Goal: Check status: Check status

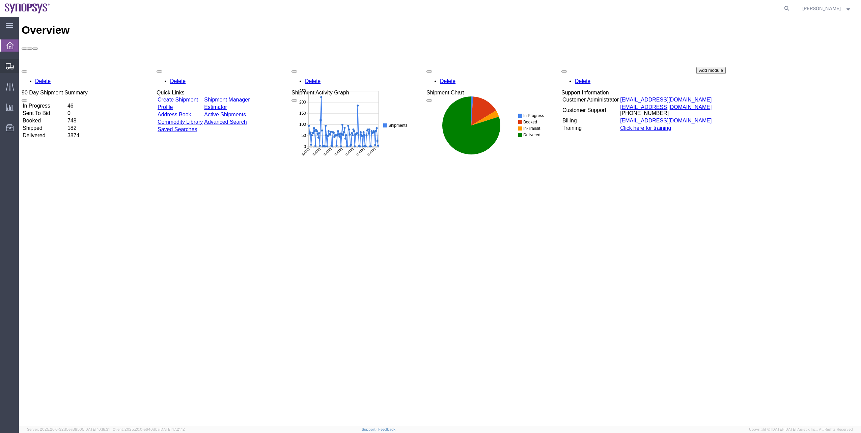
click at [0, 0] on span "Shipment Manager" at bounding box center [0, 0] width 0 height 0
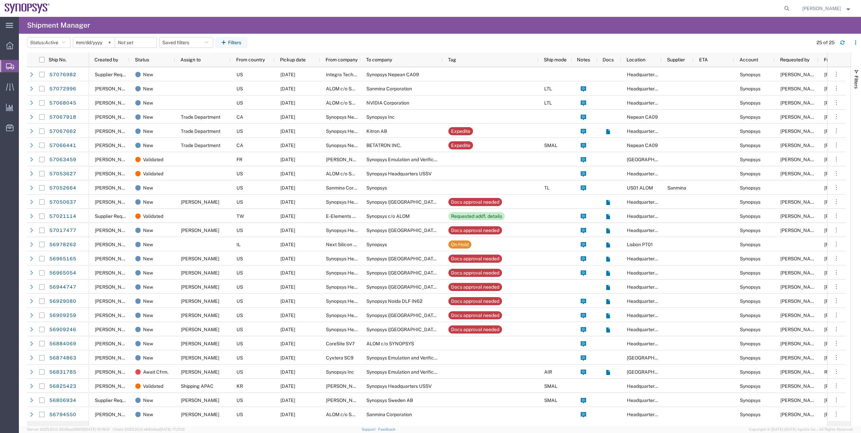
click at [53, 48] on agx-table-filter-chips "Status: Active Active All Approved Booked Canceled Delivered Denied New On Hold…" at bounding box center [418, 45] width 783 height 16
click at [53, 46] on button "Status: Active" at bounding box center [49, 42] width 44 height 11
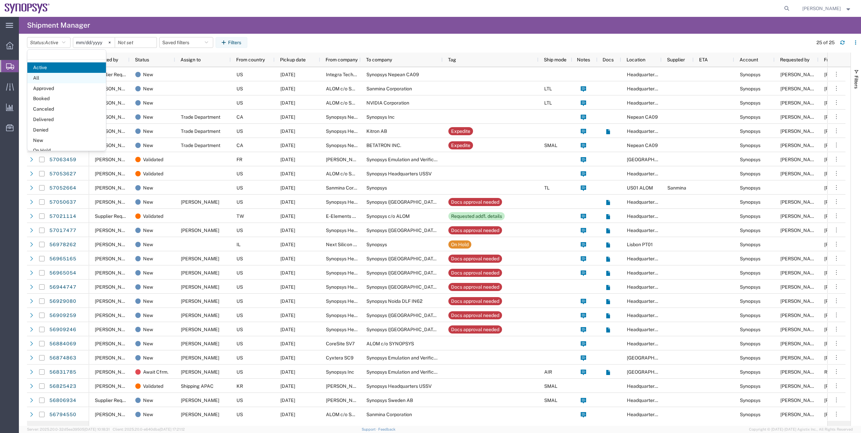
click at [55, 79] on span "All" at bounding box center [66, 78] width 79 height 10
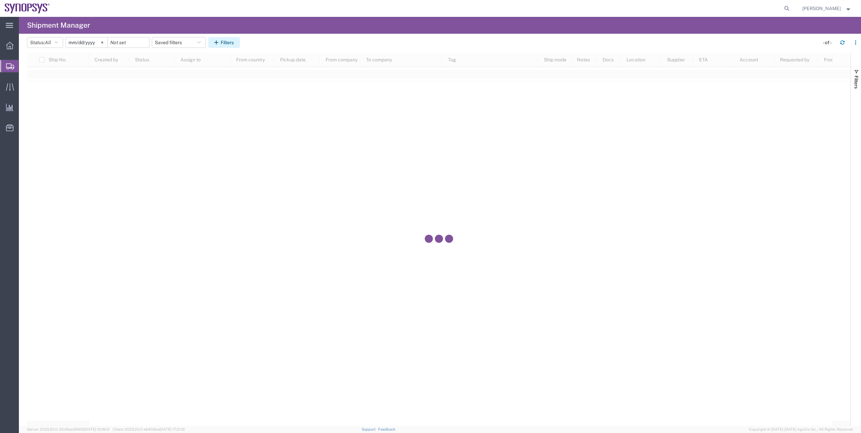
click at [214, 39] on button "Filters" at bounding box center [224, 42] width 32 height 11
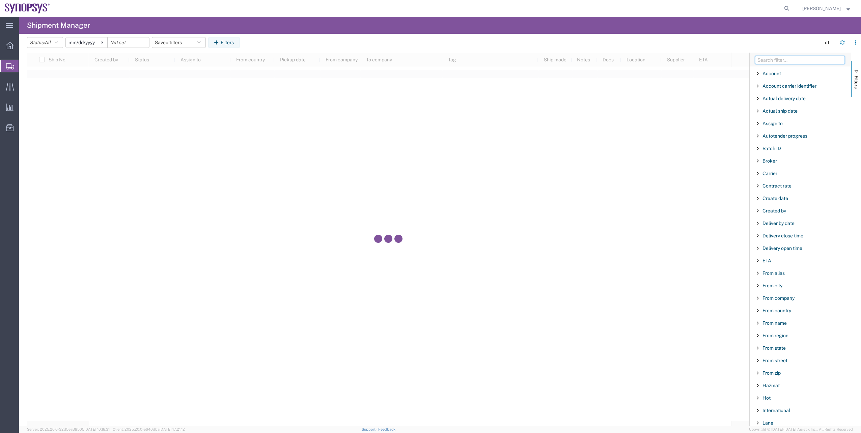
click at [772, 59] on input "Filter Columns Input" at bounding box center [800, 60] width 90 height 8
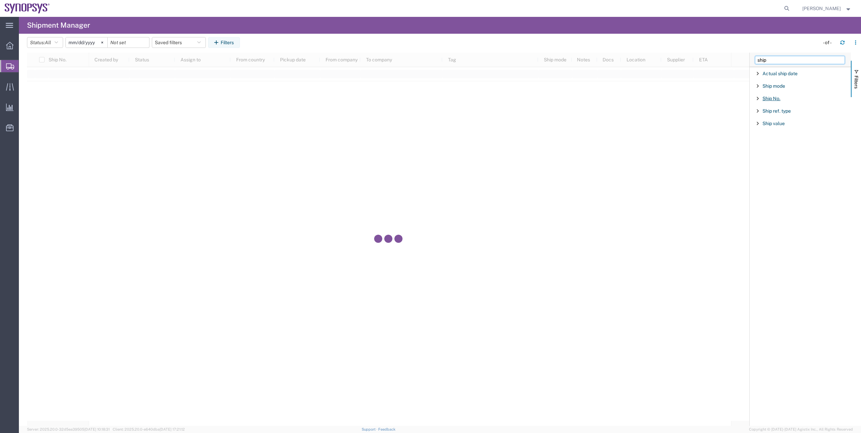
type input "ship"
click at [776, 100] on span "Ship No." at bounding box center [772, 98] width 18 height 5
type input "56978239"
click at [106, 44] on svg-icon at bounding box center [102, 42] width 10 height 10
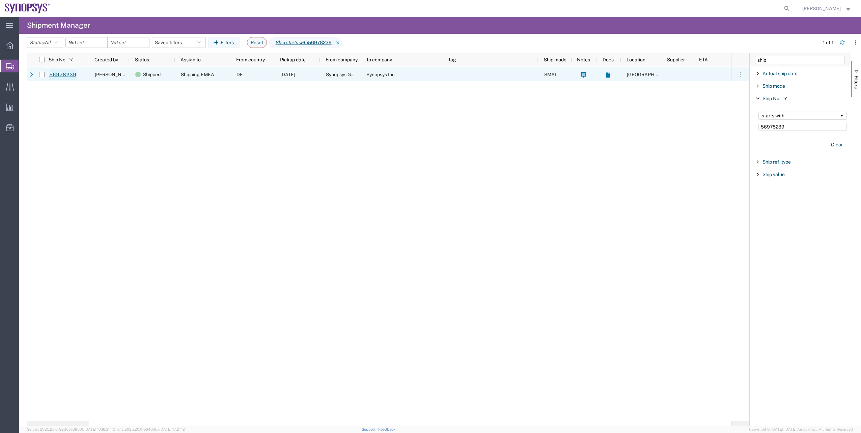
click at [60, 71] on link "56978239" at bounding box center [63, 75] width 28 height 11
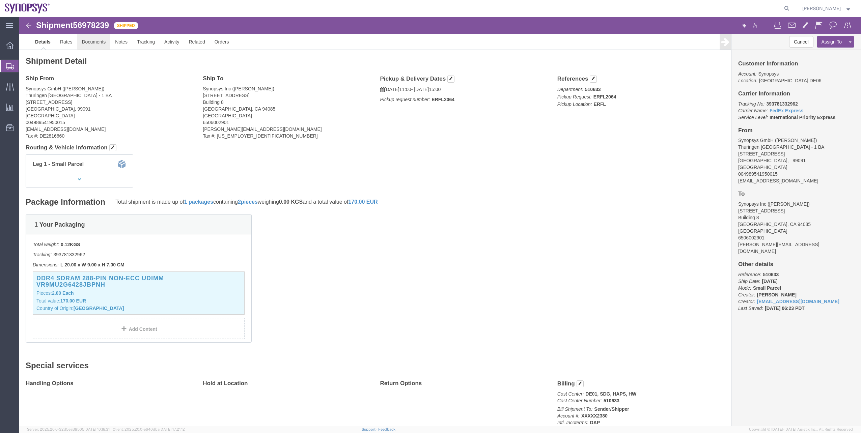
click link "Documents"
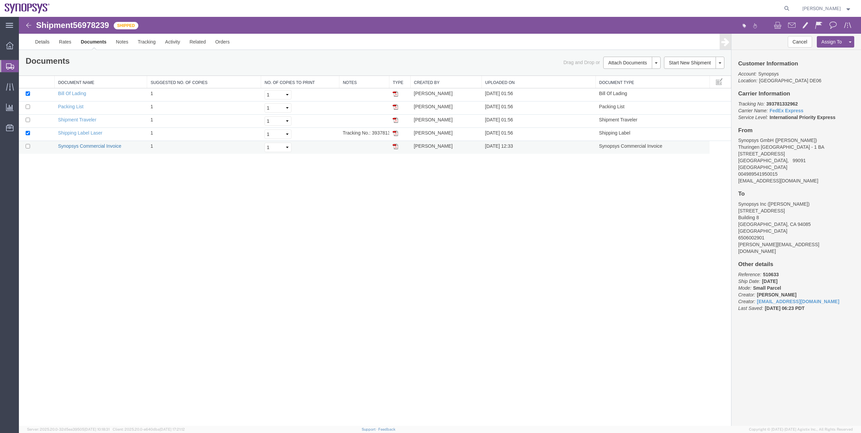
click at [87, 143] on link "Synopsys Commercial Invoice" at bounding box center [89, 145] width 63 height 5
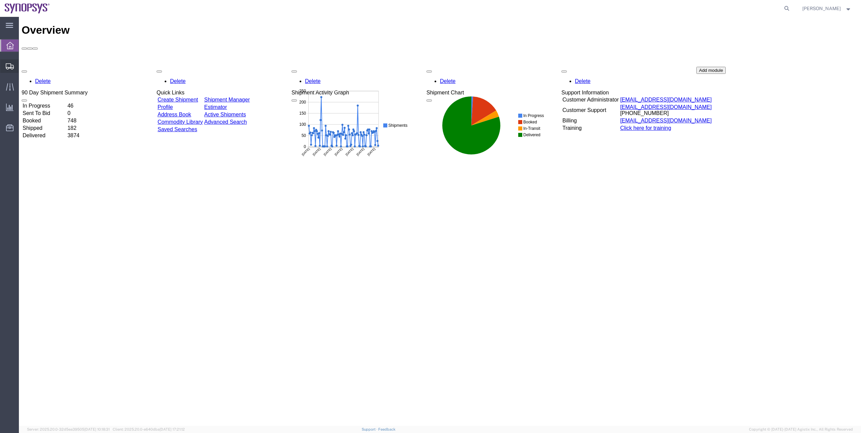
click at [0, 0] on span "Shipment Manager" at bounding box center [0, 0] width 0 height 0
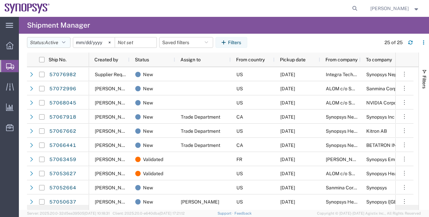
click at [56, 45] on span "Active" at bounding box center [51, 42] width 13 height 5
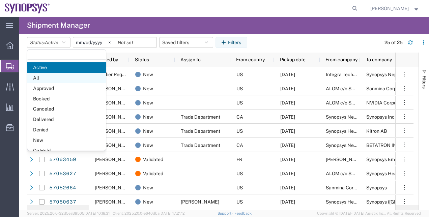
click at [52, 76] on span "All" at bounding box center [66, 78] width 79 height 10
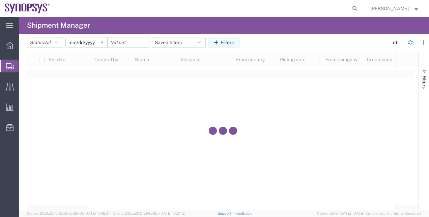
click at [104, 44] on svg-icon at bounding box center [102, 42] width 10 height 10
click at [240, 41] on button "Filters" at bounding box center [224, 42] width 32 height 11
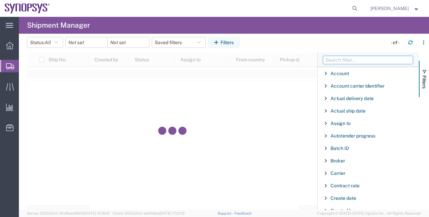
click at [350, 57] on input "Filter Columns Input" at bounding box center [368, 60] width 90 height 8
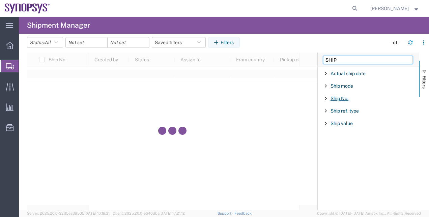
type input "SHIP"
click at [345, 99] on span "Ship No." at bounding box center [340, 98] width 18 height 5
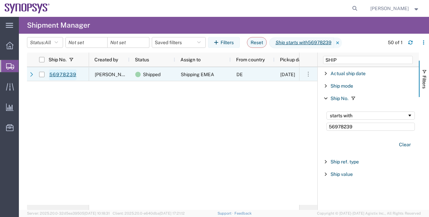
type input "56978239"
click at [66, 74] on link "56978239" at bounding box center [63, 75] width 28 height 11
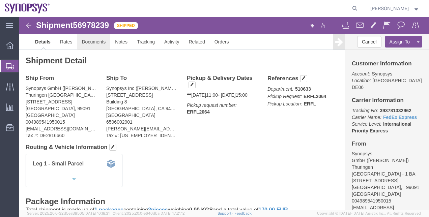
click link "Documents"
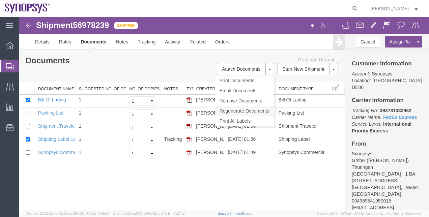
click at [244, 110] on link "Regenerate Documents" at bounding box center [244, 111] width 59 height 10
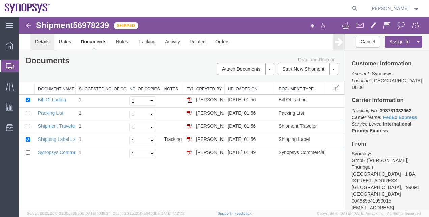
click at [35, 41] on link "Details" at bounding box center [42, 42] width 24 height 16
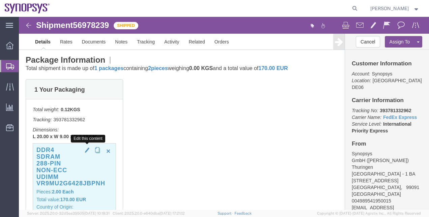
scroll to position [170, 0]
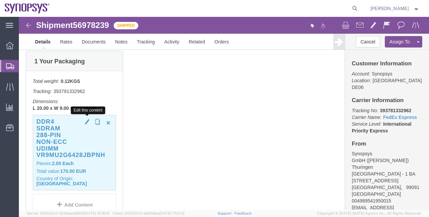
click span "button"
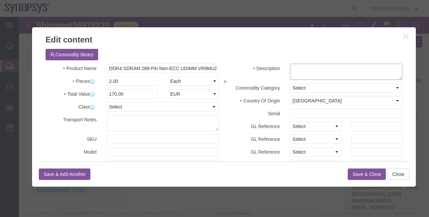
click textarea
type textarea "m"
type textarea "Memory Modules"
click button "Save & Close"
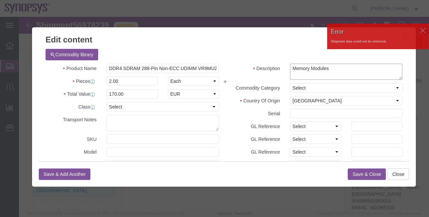
drag, startPoint x: 307, startPoint y: 49, endPoint x: 263, endPoint y: 50, distance: 44.2
click div "Memory Modules"
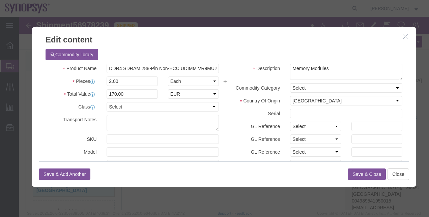
click button "Save & Close"
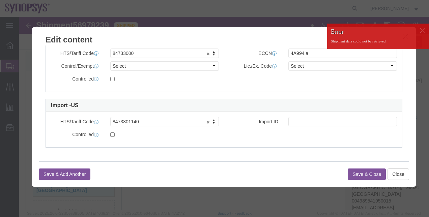
scroll to position [138, 0]
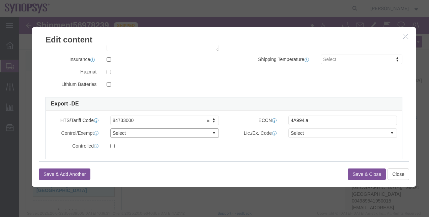
drag, startPoint x: 186, startPoint y: 115, endPoint x: 182, endPoint y: 115, distance: 4.1
click select "Select ATF BIS DEA EPA FDA FTR ITAR OFAC Other (OPA)"
select select "BIS"
click select "Select ATF BIS DEA EPA FDA FTR ITAR OFAC Other (OPA)"
click select "Select AGR-Agricultural APP-Computers APR-Additional Permissive Exports AVS-Air…"
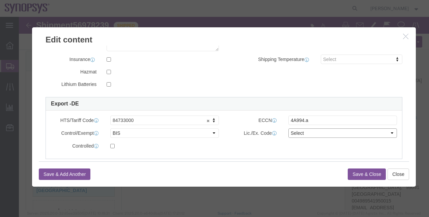
select select "NLR"
click select "Select AGR-Agricultural APP-Computers APR-Additional Permissive Exports AVS-Air…"
click button "Save & Close"
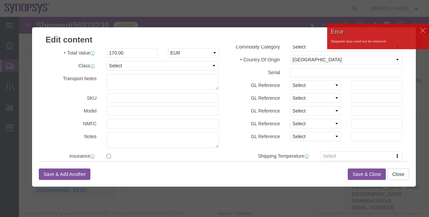
scroll to position [0, 0]
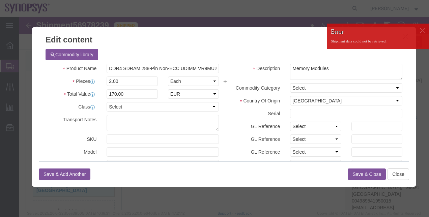
click button "Save & Close"
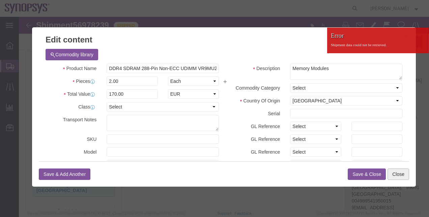
click button "Close"
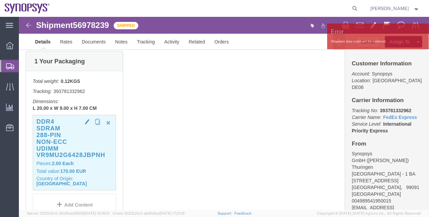
click h3 "DDR4 SDRAM 288-Pin Non-ECC UDIMM VR9MU2G6428JBPNH"
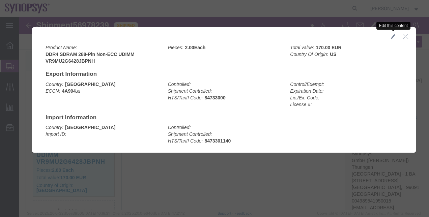
click button "button"
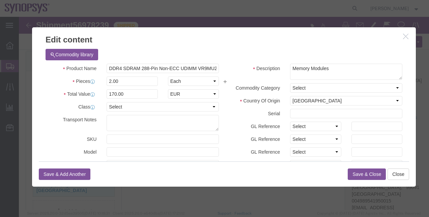
click icon "button"
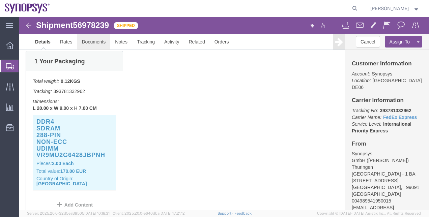
click link "Documents"
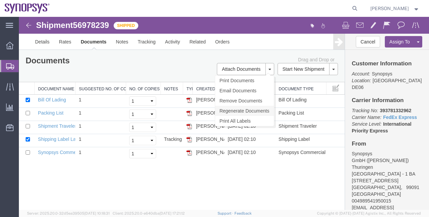
click at [234, 107] on link "Regenerate Documents" at bounding box center [244, 111] width 59 height 10
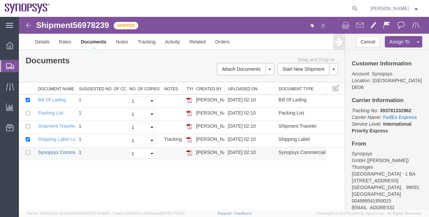
click at [69, 152] on link "Synopsys Commercial Invoice" at bounding box center [69, 152] width 63 height 5
click at [390, 108] on b "393781332962" at bounding box center [395, 110] width 31 height 5
copy b "393781332962"
